Goal: Information Seeking & Learning: Compare options

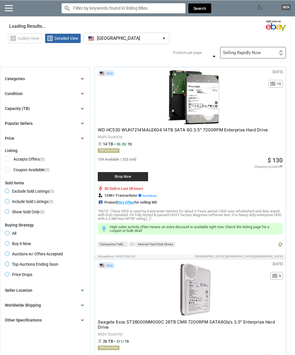
click at [261, 4] on span "dark_mode" at bounding box center [260, 7] width 7 height 7
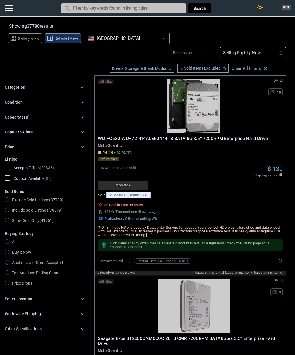
click at [19, 118] on div "Capacity (TB)" at bounding box center [17, 117] width 25 height 6
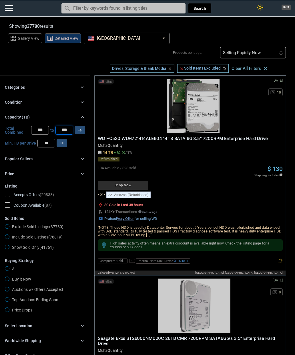
click at [65, 133] on input "*" at bounding box center [64, 130] width 18 height 9
type input "**"
click at [77, 132] on icon "arrow_right_alt" at bounding box center [79, 129] width 5 height 5
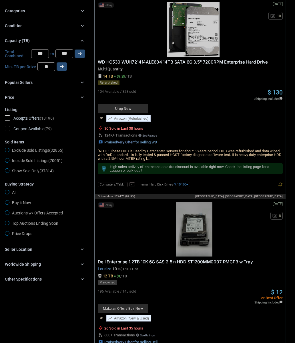
scroll to position [26, 0]
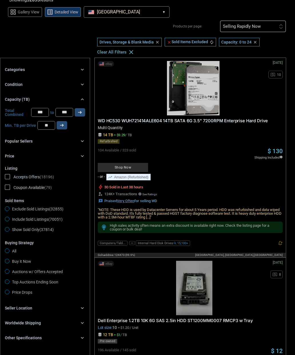
click at [14, 309] on div "Seller Location" at bounding box center [18, 308] width 27 height 6
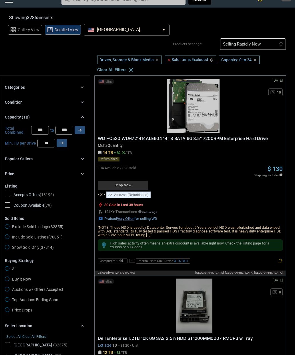
scroll to position [0, 0]
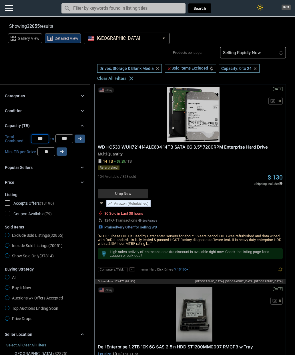
click at [39, 141] on input "*" at bounding box center [40, 138] width 18 height 9
type input "**"
click at [81, 142] on button "arrow_right_alt" at bounding box center [80, 138] width 11 height 8
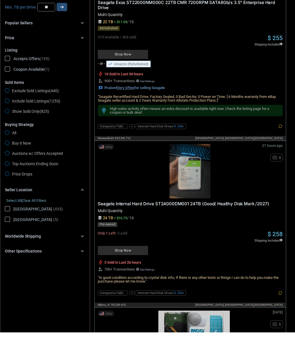
scroll to position [125, 0]
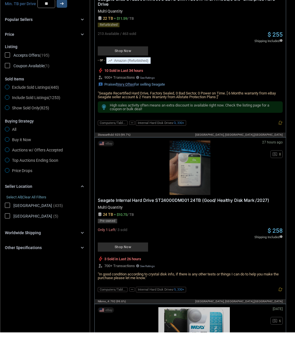
click at [8, 160] on span "Buy it Now" at bounding box center [18, 163] width 26 height 7
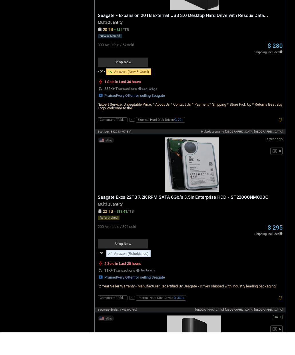
scroll to position [673, 0]
